Goal: Information Seeking & Learning: Learn about a topic

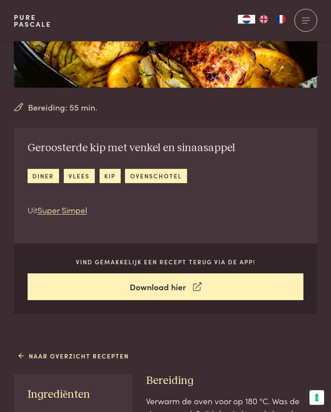
scroll to position [136, 0]
click at [69, 351] on link "Naar overzicht recepten" at bounding box center [74, 355] width 111 height 9
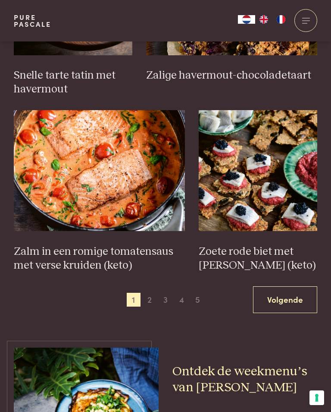
scroll to position [1197, 0]
click at [150, 294] on span "2" at bounding box center [150, 300] width 14 height 14
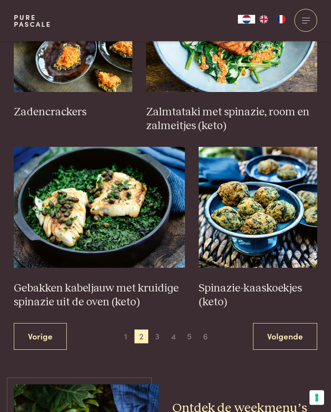
scroll to position [1160, 0]
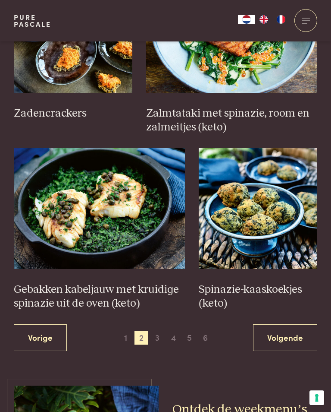
click at [158, 331] on span "3" at bounding box center [158, 338] width 14 height 14
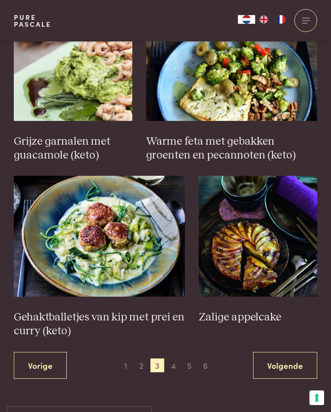
click at [170, 358] on span "4" at bounding box center [174, 365] width 14 height 14
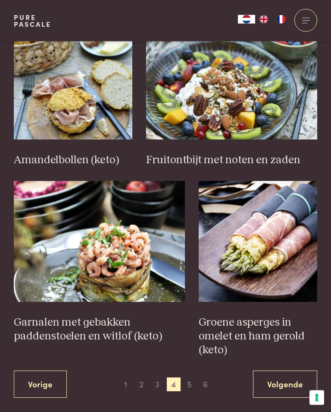
scroll to position [1127, 0]
click at [194, 377] on span "5" at bounding box center [190, 384] width 14 height 14
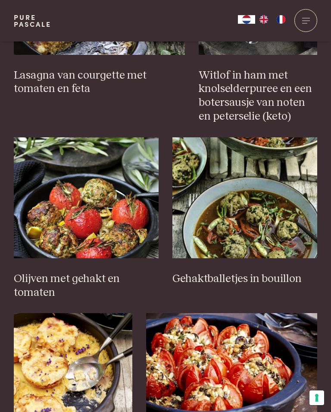
scroll to position [832, 0]
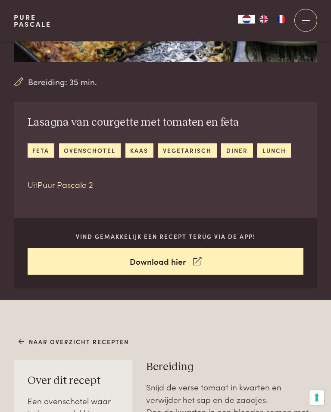
scroll to position [162, 0]
click at [26, 338] on link "Naar overzicht recepten" at bounding box center [74, 341] width 111 height 9
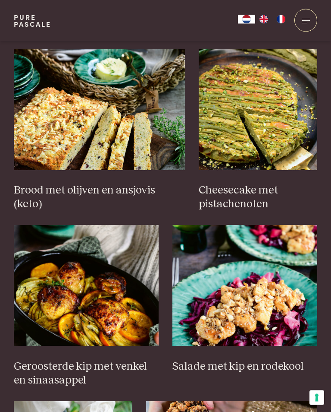
scroll to position [731, 0]
click at [98, 300] on img at bounding box center [86, 285] width 145 height 121
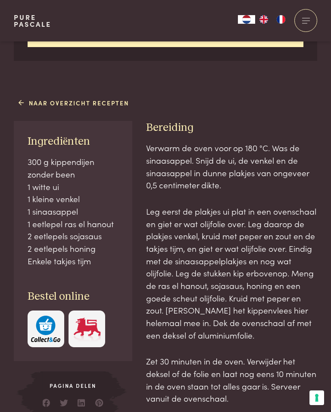
scroll to position [388, 0]
